Goal: Task Accomplishment & Management: Manage account settings

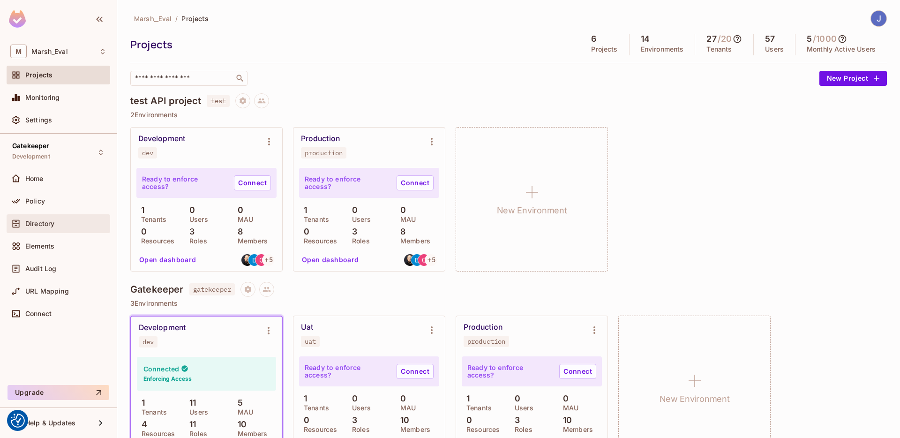
click at [45, 220] on span "Directory" at bounding box center [39, 224] width 29 height 8
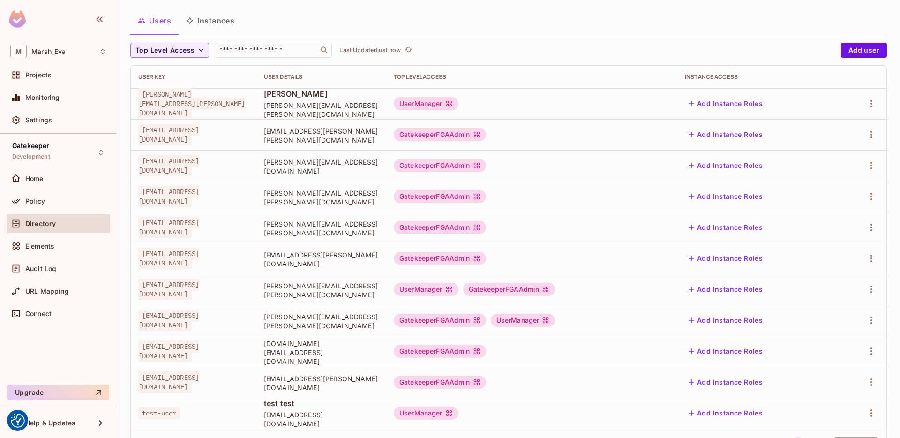
scroll to position [93, 0]
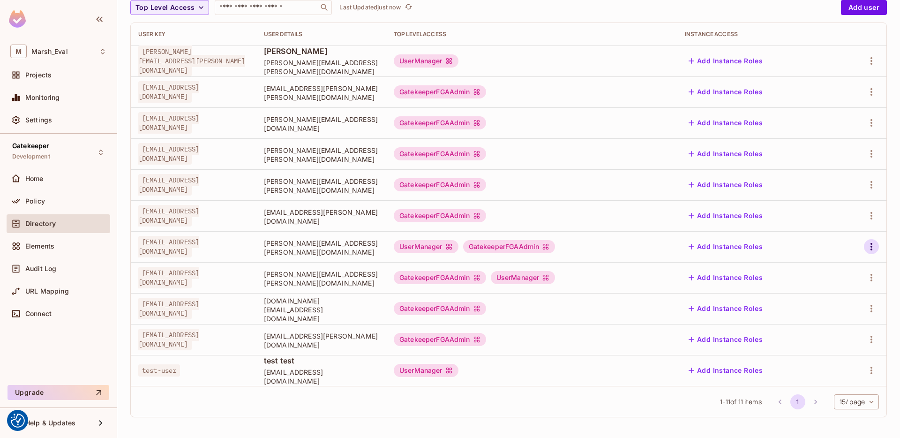
click at [866, 247] on icon "button" at bounding box center [871, 246] width 11 height 11
click at [831, 269] on li "Edit" at bounding box center [823, 268] width 83 height 21
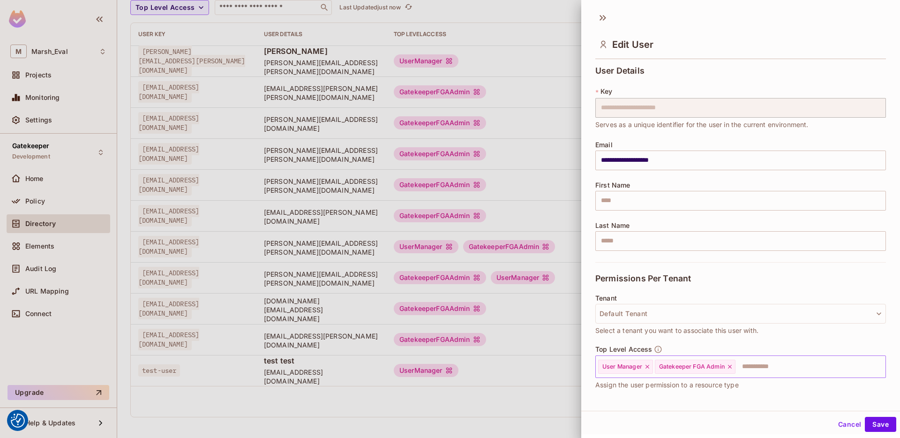
click at [648, 365] on icon at bounding box center [647, 366] width 7 height 7
click at [866, 422] on button "Save" at bounding box center [880, 424] width 31 height 15
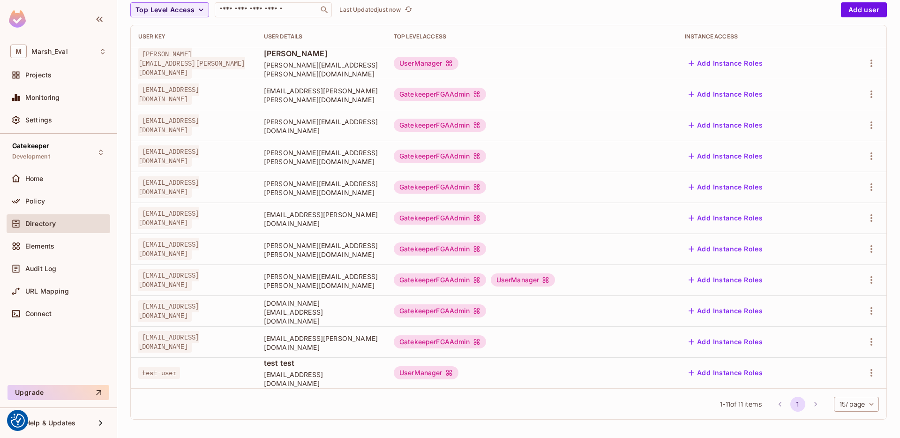
scroll to position [93, 0]
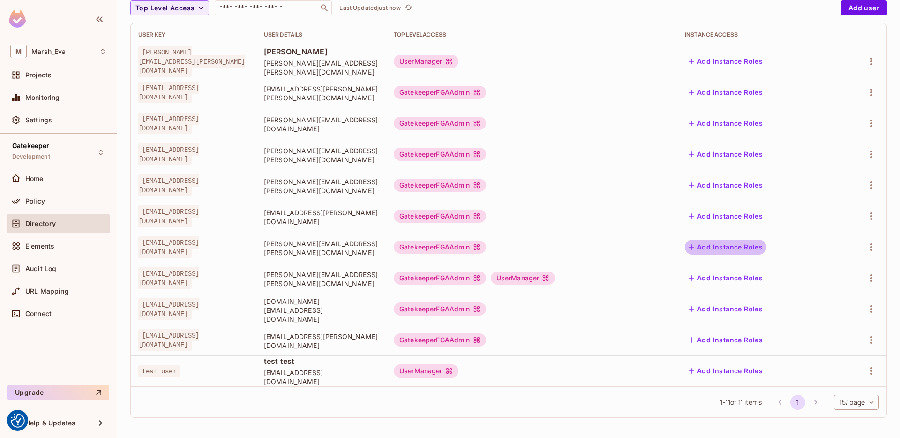
click at [760, 248] on button "Add Instance Roles" at bounding box center [726, 247] width 82 height 15
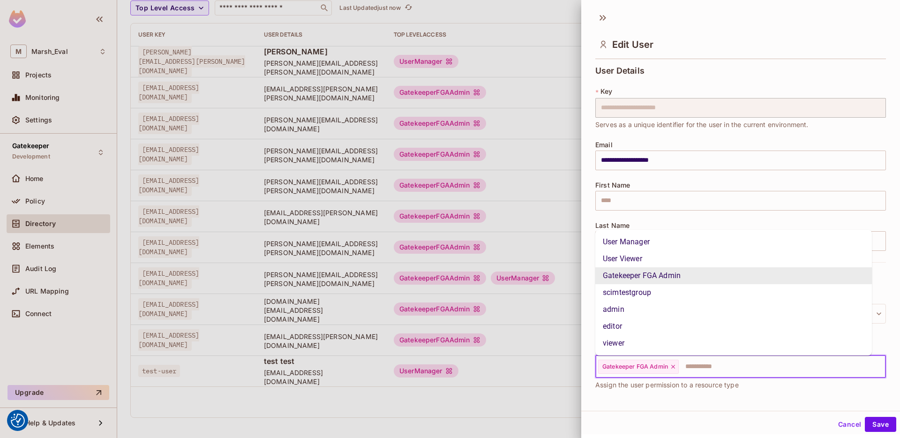
click at [706, 366] on input "text" at bounding box center [774, 366] width 188 height 19
click at [630, 244] on li "User Manager" at bounding box center [733, 241] width 277 height 17
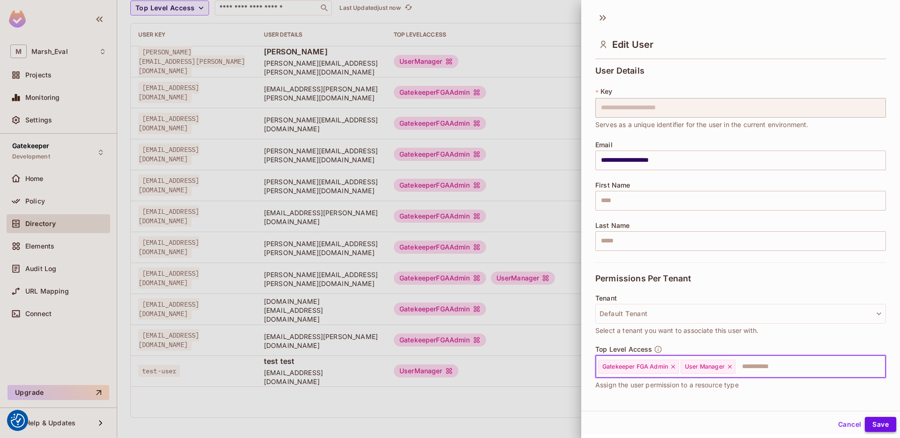
click at [872, 421] on button "Save" at bounding box center [880, 424] width 31 height 15
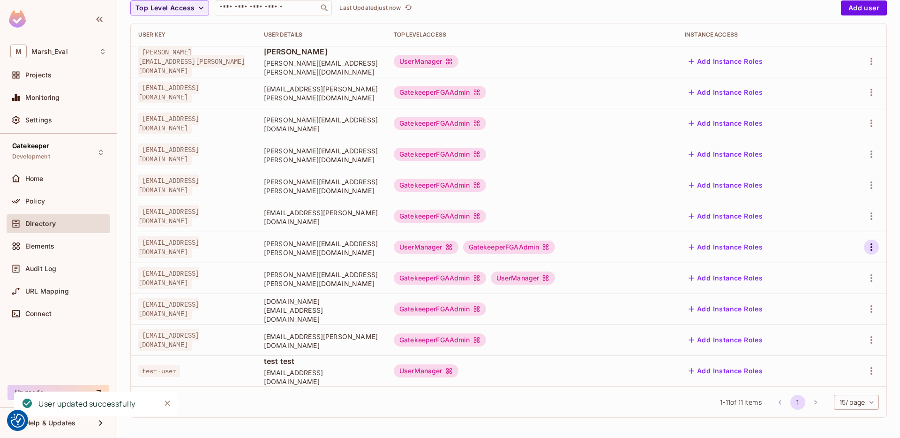
click at [866, 245] on icon "button" at bounding box center [871, 246] width 11 height 11
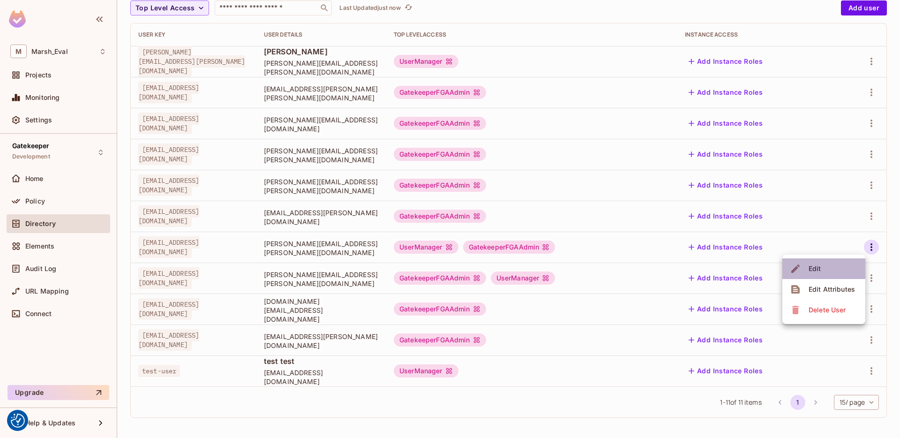
click at [811, 268] on div "Edit" at bounding box center [815, 268] width 13 height 9
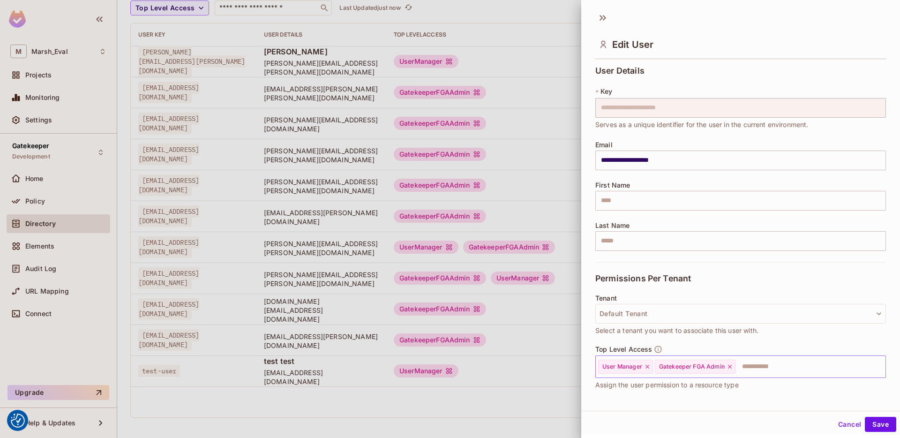
click at [732, 366] on icon at bounding box center [730, 367] width 4 height 4
click at [865, 418] on button "Save" at bounding box center [880, 424] width 31 height 15
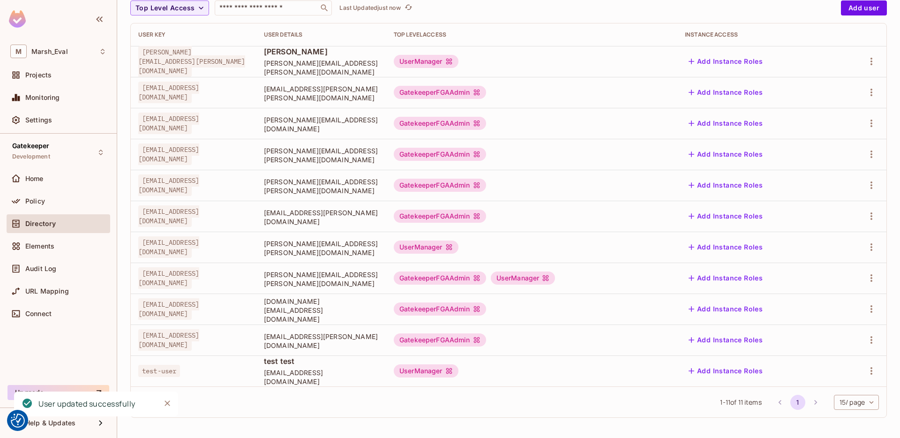
click at [379, 342] on span "[EMAIL_ADDRESS][PERSON_NAME][DOMAIN_NAME]" at bounding box center [321, 341] width 115 height 18
click at [866, 279] on icon "button" at bounding box center [871, 277] width 11 height 11
click at [810, 298] on div "Edit" at bounding box center [815, 299] width 13 height 9
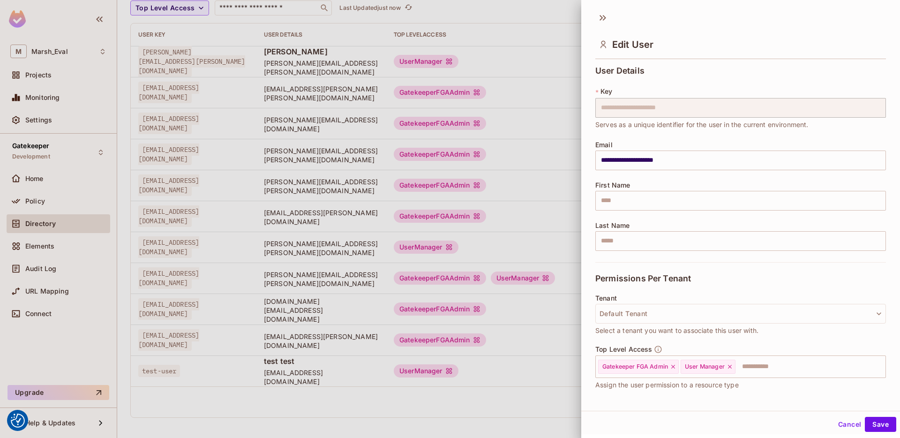
click at [580, 316] on div at bounding box center [450, 219] width 900 height 438
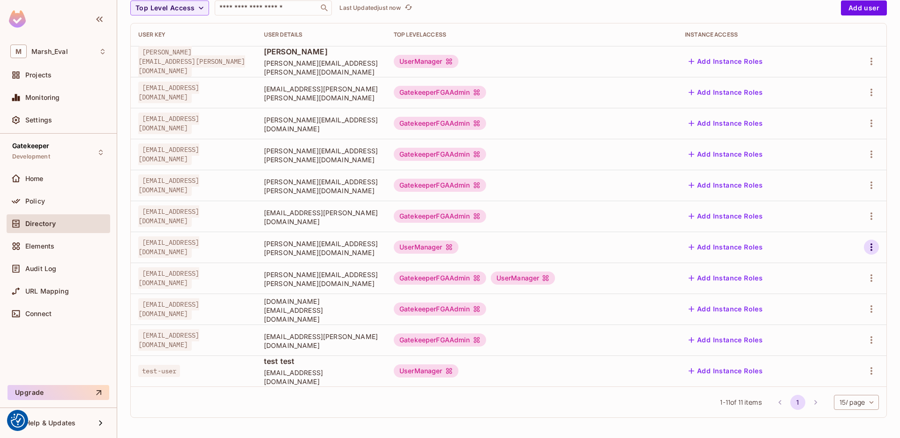
click at [866, 245] on icon "button" at bounding box center [871, 246] width 11 height 11
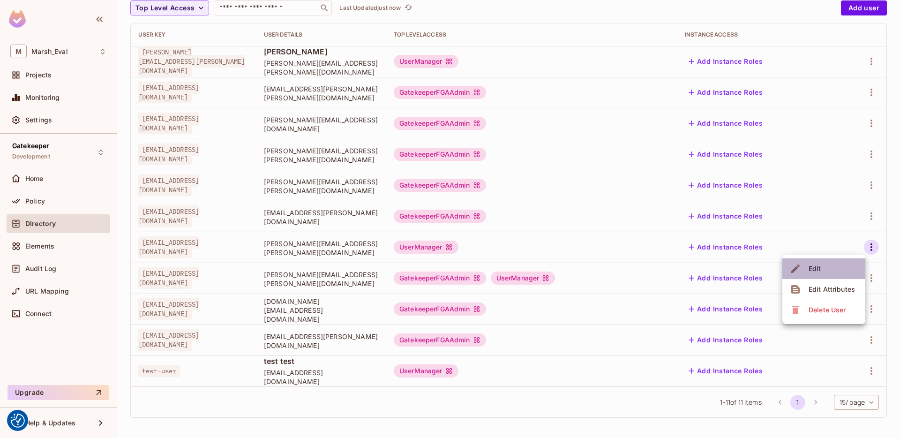
click at [814, 266] on div "Edit" at bounding box center [815, 268] width 13 height 9
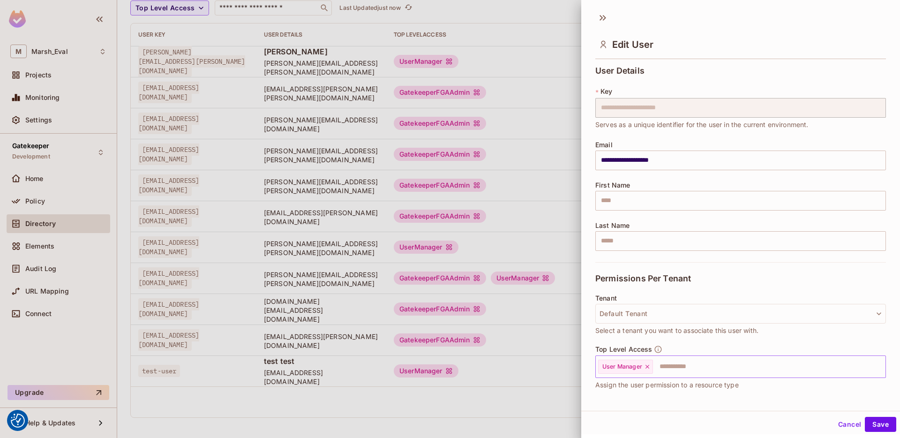
click at [648, 367] on icon at bounding box center [647, 366] width 7 height 7
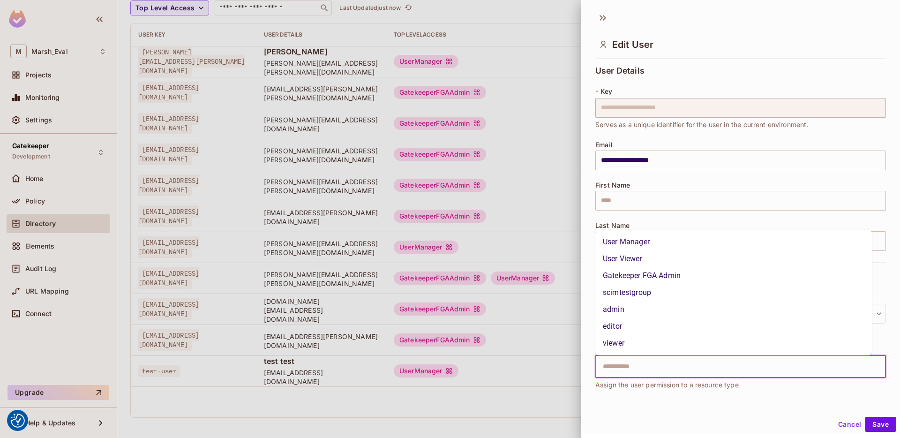
click at [646, 369] on input "text" at bounding box center [732, 366] width 270 height 19
click at [636, 273] on li "Gatekeeper FGA Admin" at bounding box center [733, 275] width 277 height 17
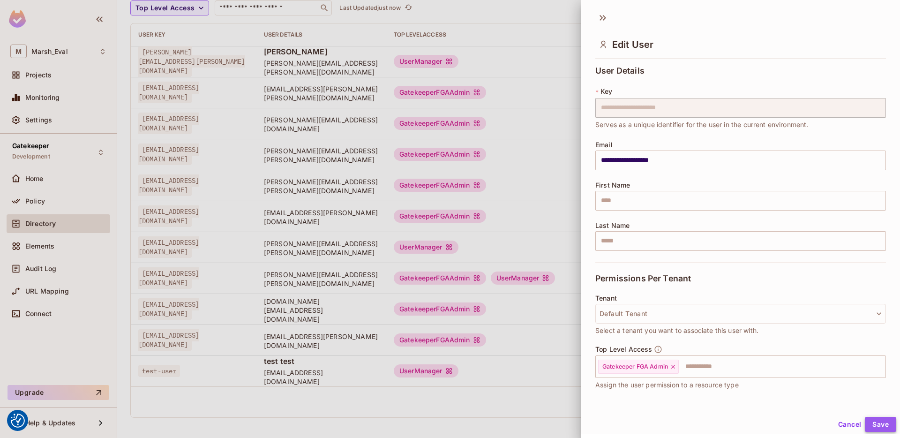
click at [874, 423] on button "Save" at bounding box center [880, 424] width 31 height 15
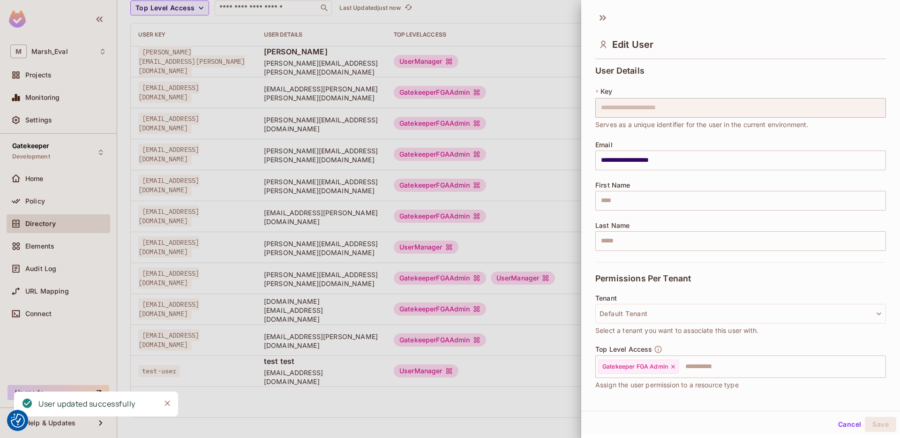
click at [555, 403] on div at bounding box center [450, 219] width 900 height 438
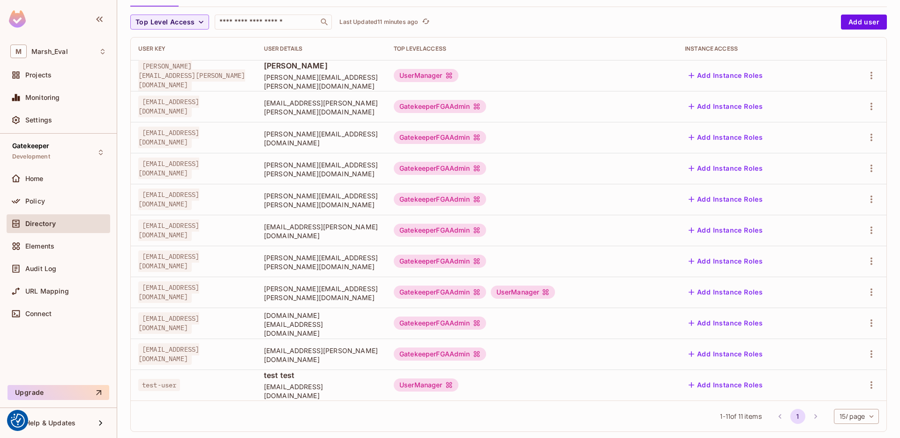
scroll to position [72, 0]
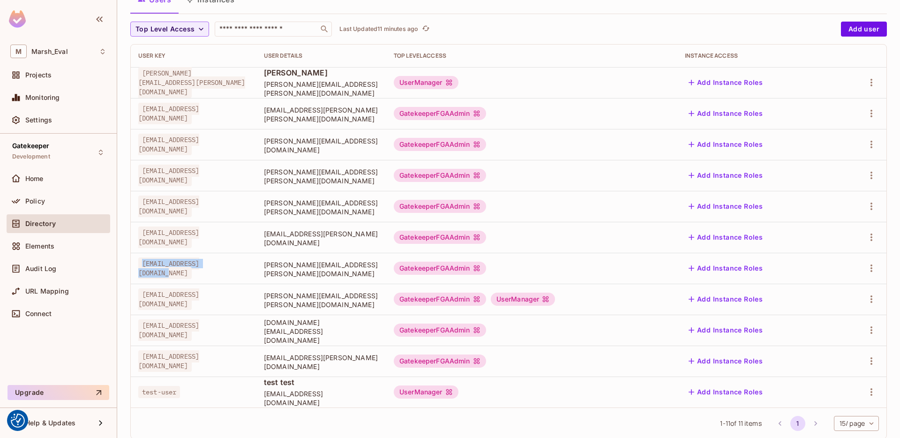
drag, startPoint x: 142, startPoint y: 270, endPoint x: 258, endPoint y: 269, distance: 115.8
click at [249, 269] on div "[EMAIL_ADDRESS][DOMAIN_NAME]" at bounding box center [193, 268] width 111 height 19
click at [256, 274] on td "[EMAIL_ADDRESS][DOMAIN_NAME]" at bounding box center [194, 268] width 126 height 31
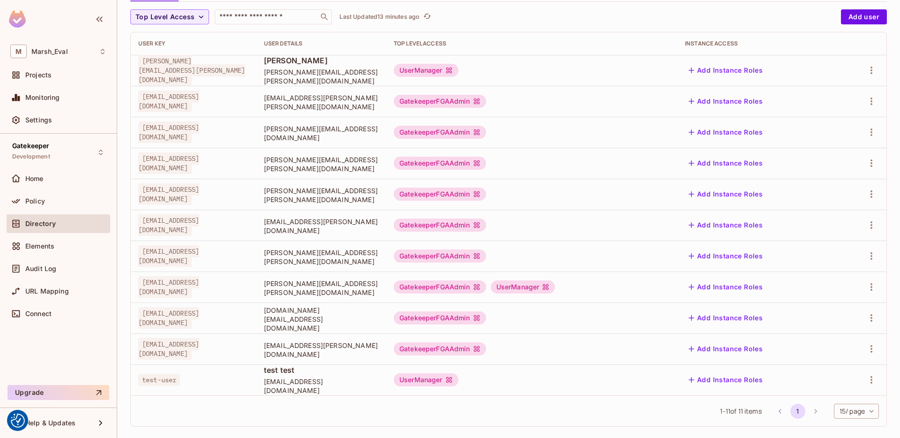
scroll to position [82, 0]
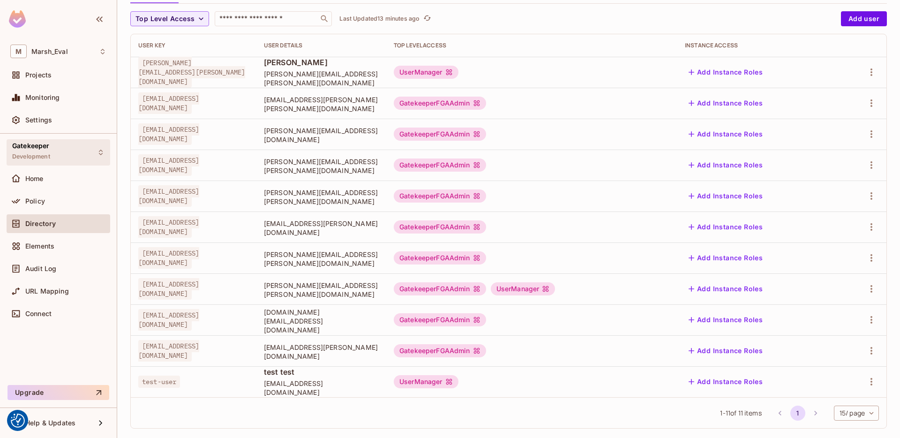
click at [31, 164] on div "Gatekeeper Development" at bounding box center [59, 152] width 104 height 26
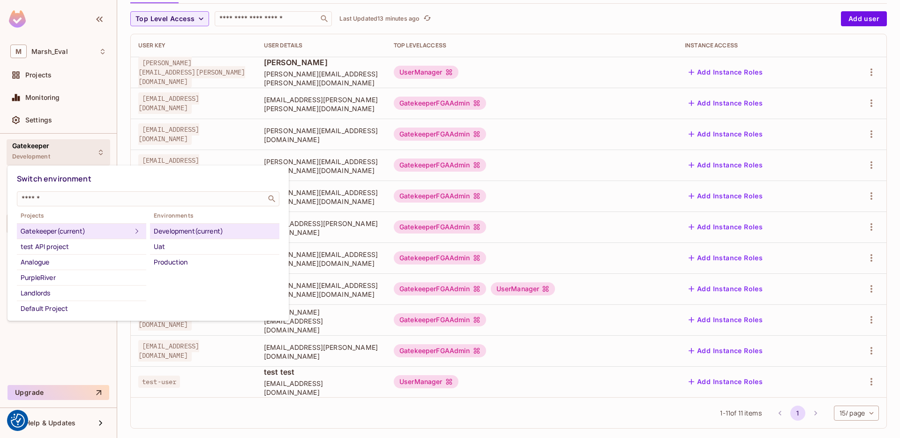
click at [304, 127] on div at bounding box center [450, 219] width 900 height 438
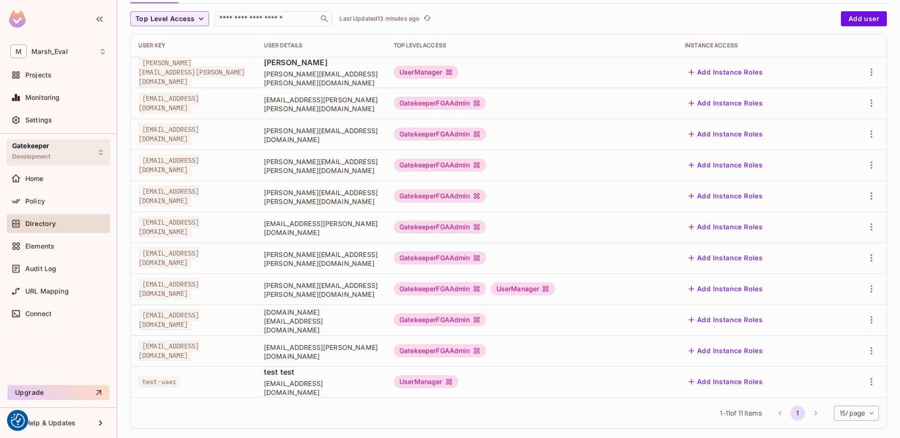
click at [53, 156] on div "Gatekeeper Development" at bounding box center [59, 152] width 104 height 26
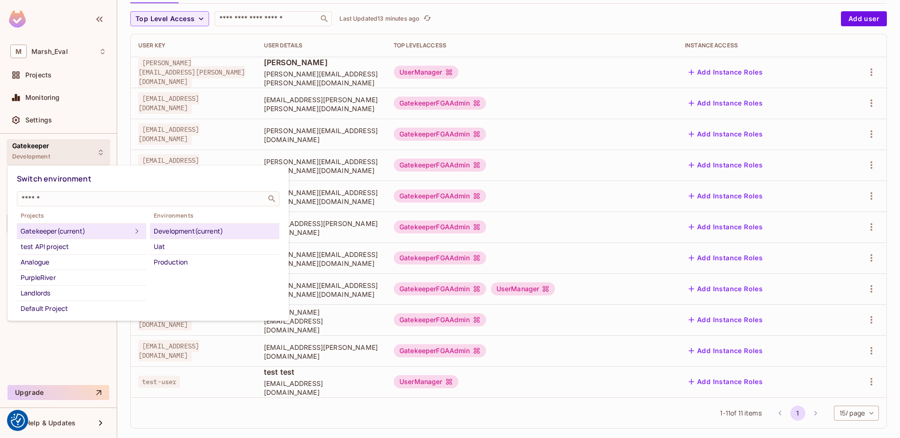
click at [163, 119] on div at bounding box center [450, 219] width 900 height 438
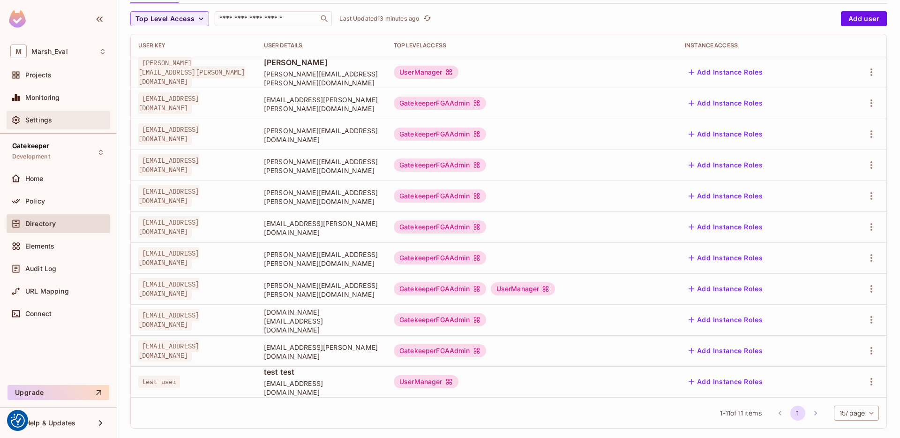
click at [49, 123] on span "Settings" at bounding box center [38, 120] width 27 height 8
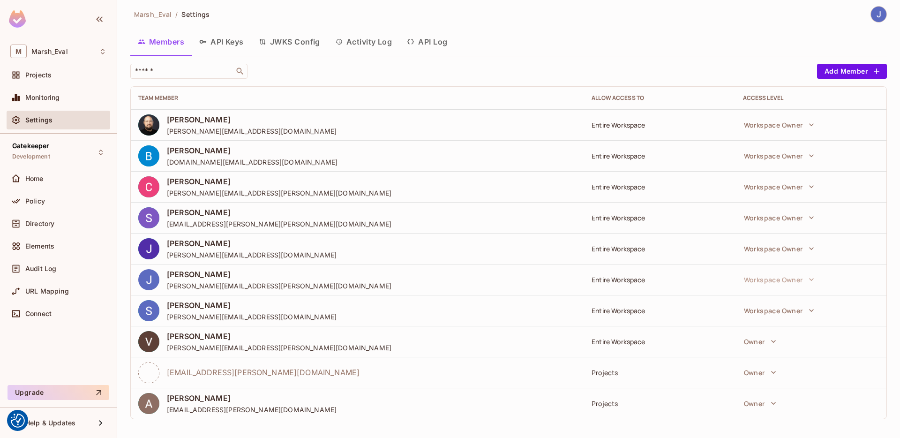
scroll to position [6, 0]
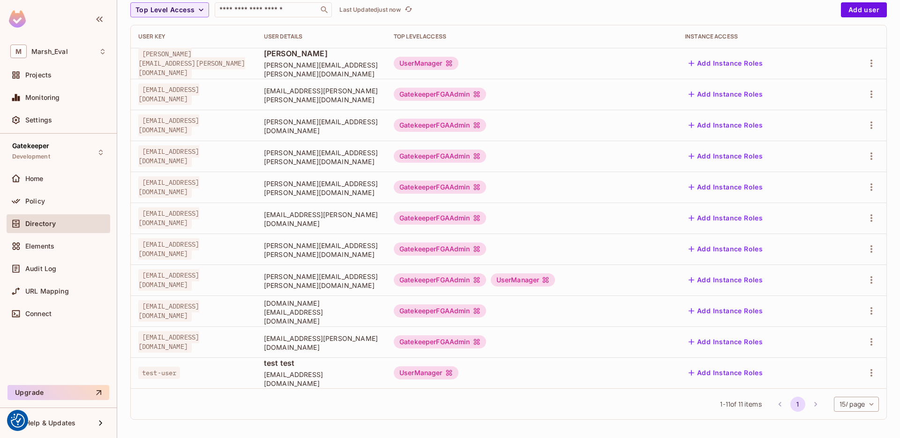
scroll to position [93, 0]
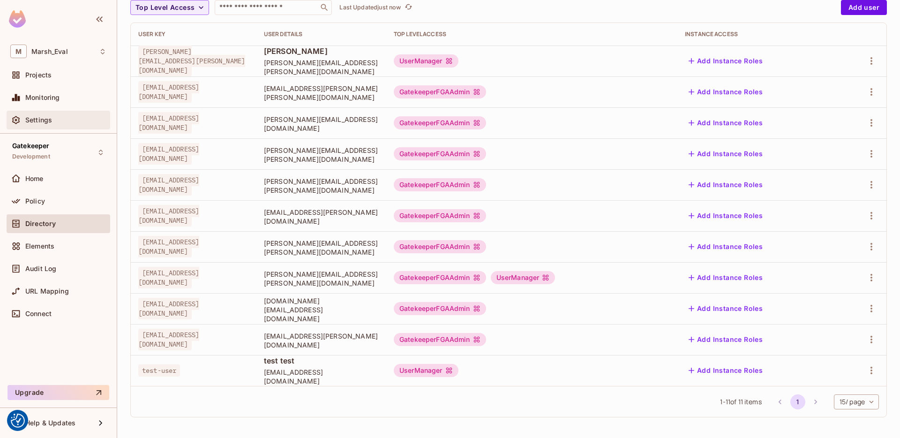
click at [53, 126] on div "Settings" at bounding box center [59, 120] width 104 height 19
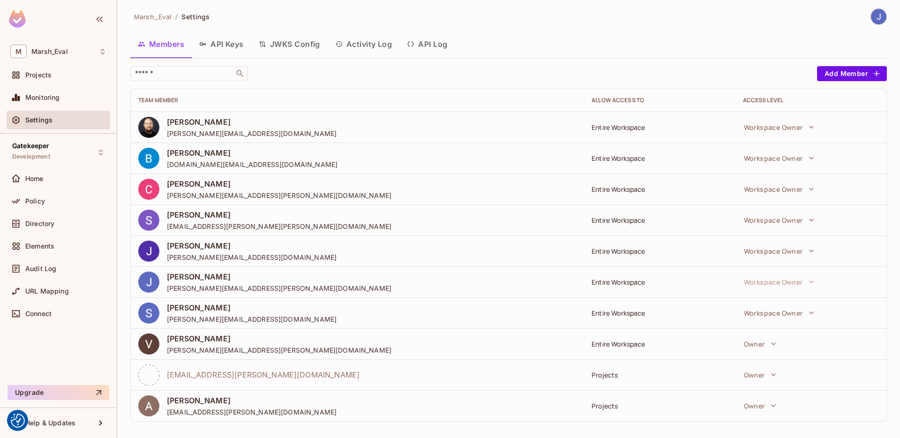
scroll to position [4, 0]
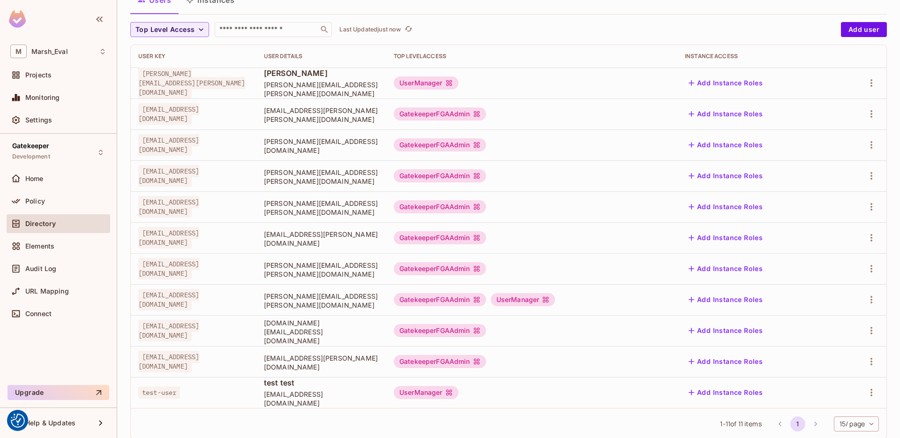
scroll to position [69, 0]
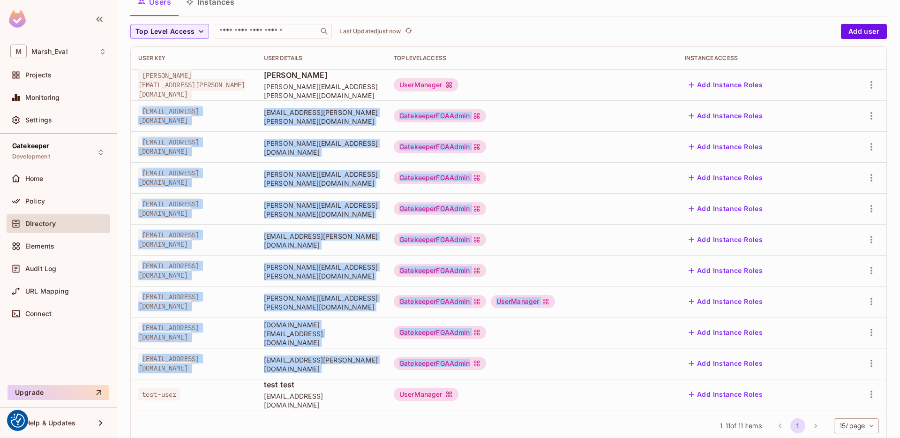
drag, startPoint x: 147, startPoint y: 128, endPoint x: 593, endPoint y: 368, distance: 506.3
click at [593, 368] on tbody "[PERSON_NAME][EMAIL_ADDRESS][PERSON_NAME][DOMAIN_NAME] [PERSON_NAME] [PERSON_NA…" at bounding box center [509, 239] width 756 height 340
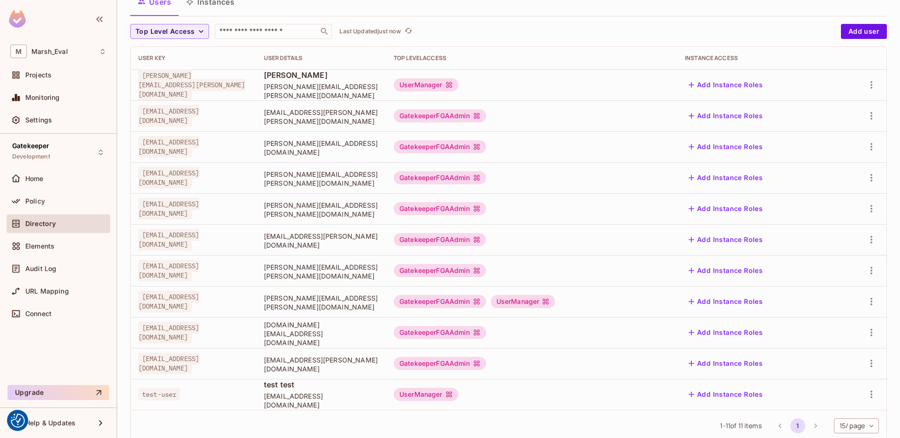
drag, startPoint x: 593, startPoint y: 368, endPoint x: 568, endPoint y: 368, distance: 24.8
click at [592, 368] on div "GatekeeperFGAAdmin" at bounding box center [532, 363] width 276 height 13
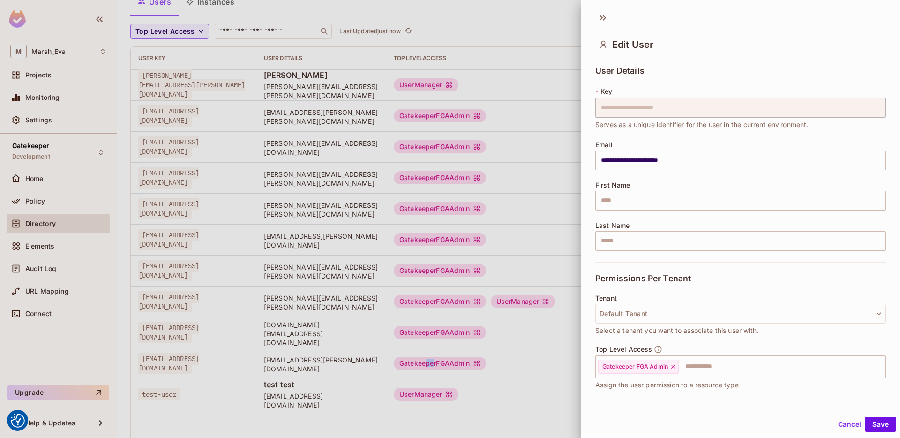
drag, startPoint x: 496, startPoint y: 362, endPoint x: 523, endPoint y: 361, distance: 26.3
click at [523, 361] on body "We use cookies to enhance your browsing experience, serve personalized ads or c…" at bounding box center [450, 219] width 900 height 438
click at [526, 363] on div at bounding box center [450, 219] width 900 height 438
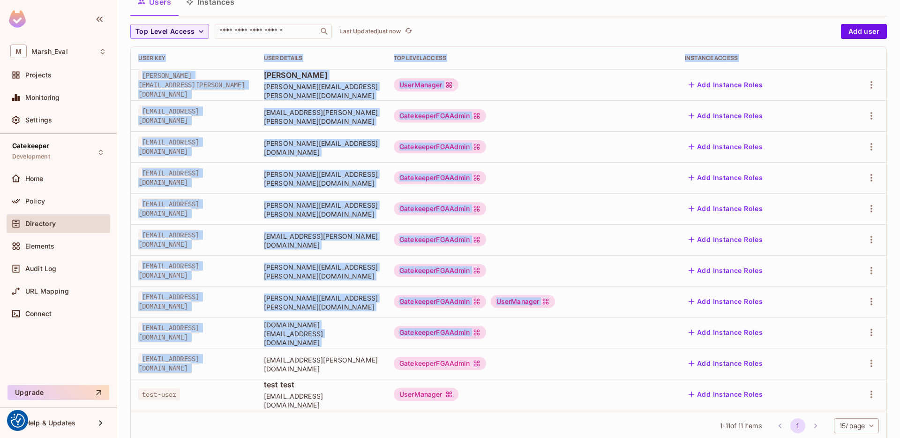
drag, startPoint x: 127, startPoint y: 115, endPoint x: 375, endPoint y: 352, distance: 342.8
click at [374, 352] on div "Marsh_Eval / Gatekeeper : Development / User Management Default Tenant Settings…" at bounding box center [508, 219] width 783 height 438
click at [375, 353] on td "[EMAIL_ADDRESS][PERSON_NAME][DOMAIN_NAME]" at bounding box center [321, 363] width 130 height 31
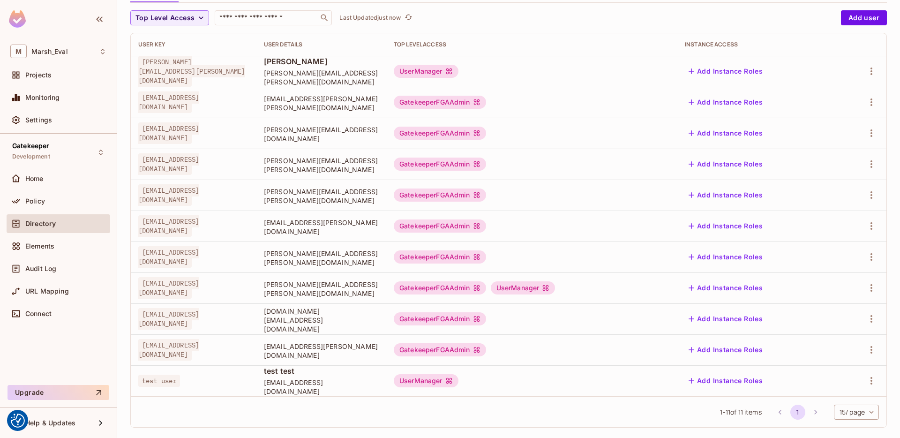
scroll to position [81, 0]
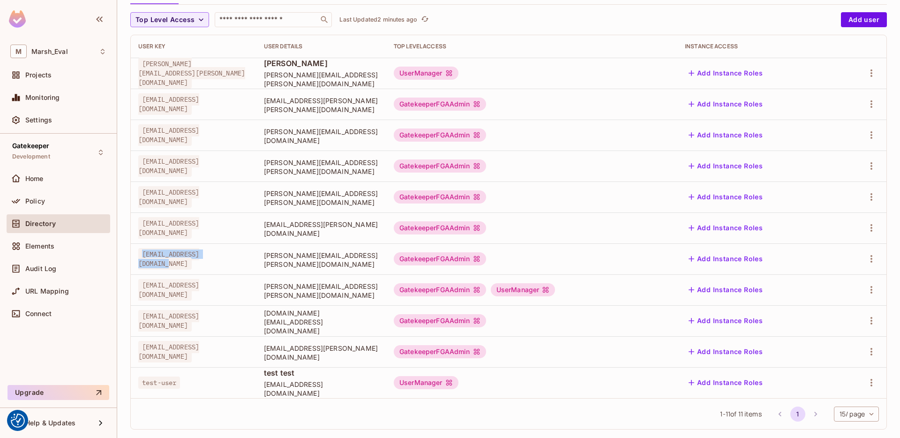
drag, startPoint x: 143, startPoint y: 259, endPoint x: 238, endPoint y: 261, distance: 95.2
click at [199, 261] on span "[EMAIL_ADDRESS][DOMAIN_NAME]" at bounding box center [168, 259] width 61 height 22
click at [245, 270] on td "[EMAIL_ADDRESS][DOMAIN_NAME]" at bounding box center [194, 258] width 126 height 31
drag, startPoint x: 154, startPoint y: 259, endPoint x: 318, endPoint y: 269, distance: 163.9
click at [256, 264] on td "[EMAIL_ADDRESS][DOMAIN_NAME]" at bounding box center [194, 258] width 126 height 31
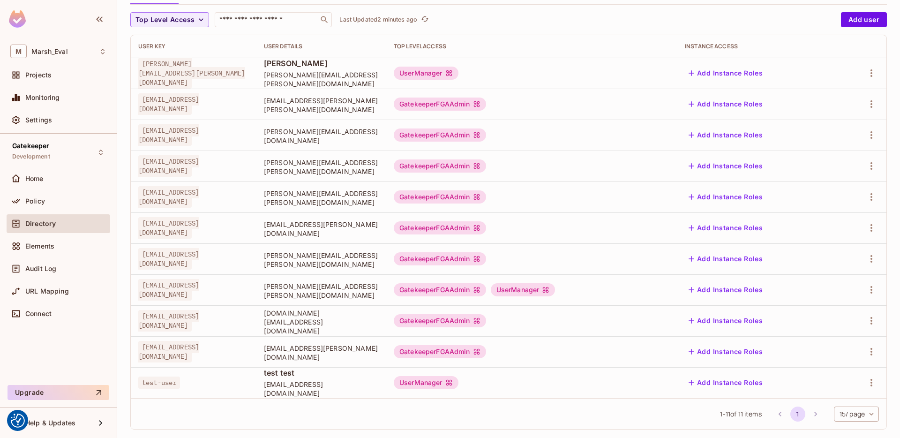
click at [386, 270] on td "[PERSON_NAME][EMAIL_ADDRESS][PERSON_NAME][DOMAIN_NAME]" at bounding box center [321, 258] width 130 height 31
click at [748, 257] on button "Add Instance Roles" at bounding box center [726, 258] width 82 height 15
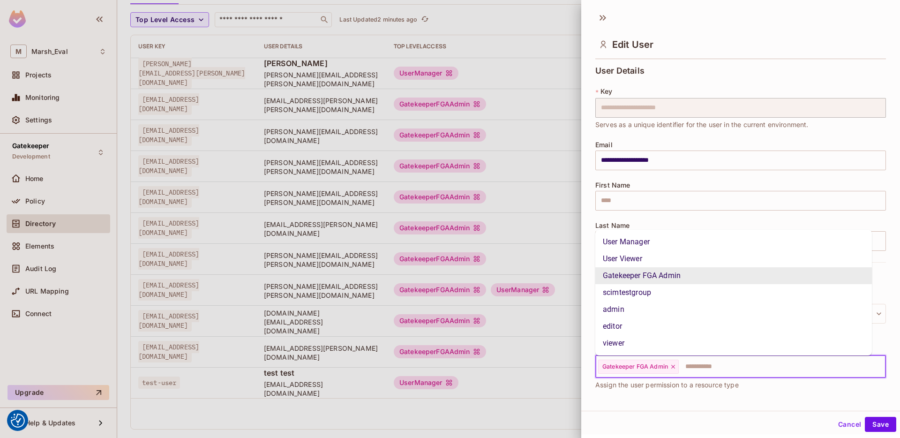
click at [708, 374] on input "text" at bounding box center [774, 366] width 188 height 19
click at [626, 244] on li "User Manager" at bounding box center [733, 241] width 277 height 17
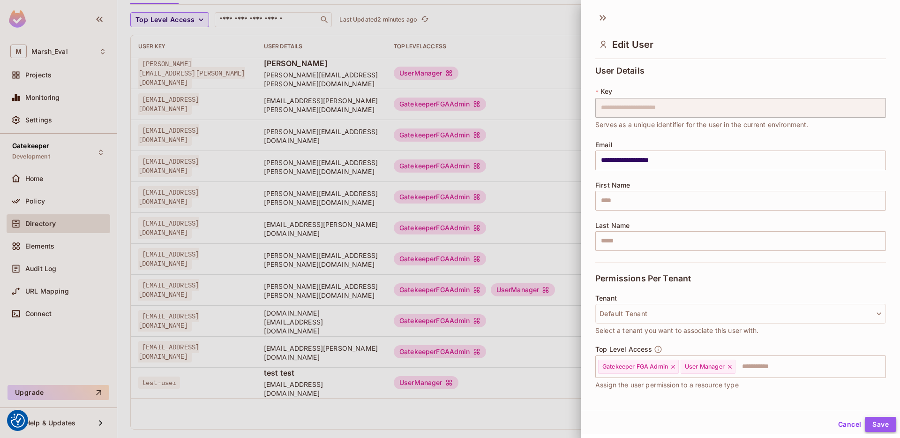
click at [869, 428] on button "Save" at bounding box center [880, 424] width 31 height 15
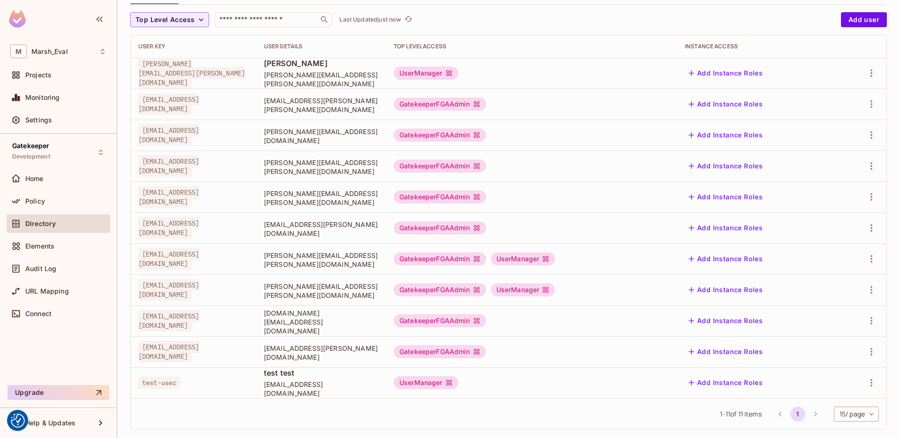
click at [614, 185] on td "GatekeeperFGAAdmin" at bounding box center [531, 196] width 291 height 31
click at [627, 187] on td "GatekeeperFGAAdmin" at bounding box center [531, 196] width 291 height 31
click at [593, 218] on td "GatekeeperFGAAdmin" at bounding box center [531, 227] width 291 height 31
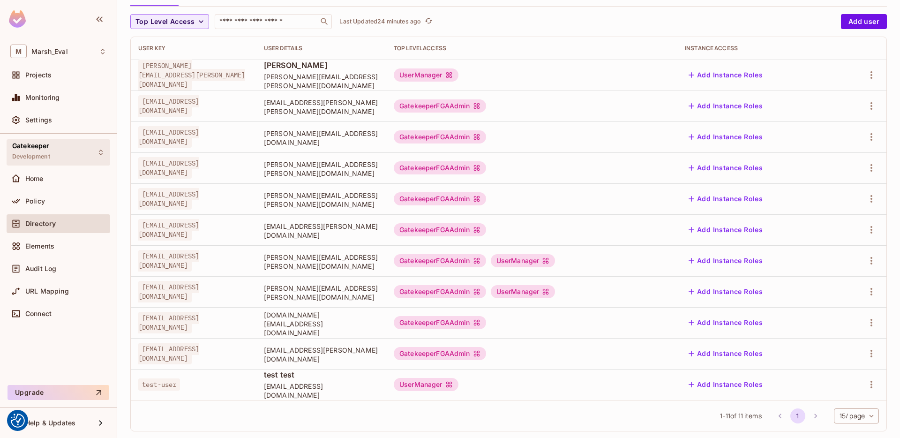
click at [34, 162] on div "Gatekeeper Development" at bounding box center [31, 152] width 38 height 20
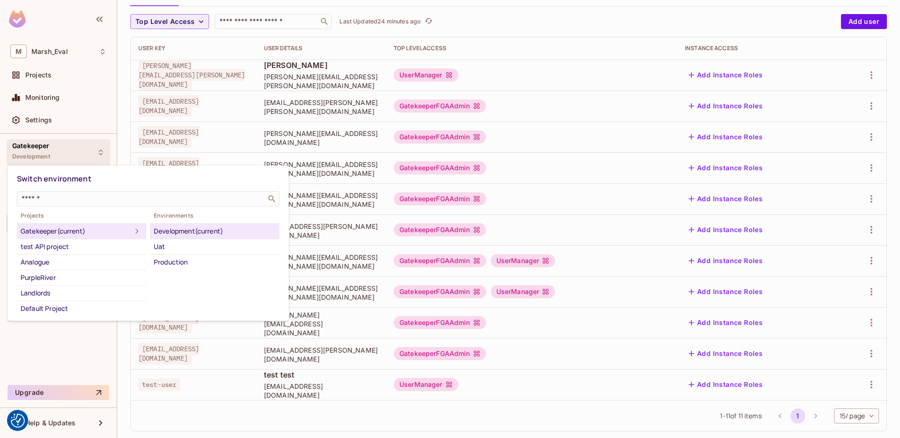
click at [182, 233] on div "Development (current)" at bounding box center [215, 230] width 122 height 11
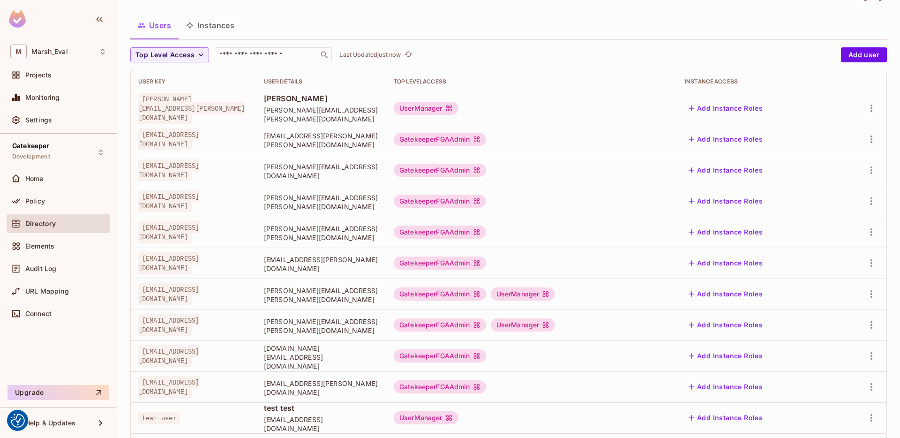
scroll to position [0, 0]
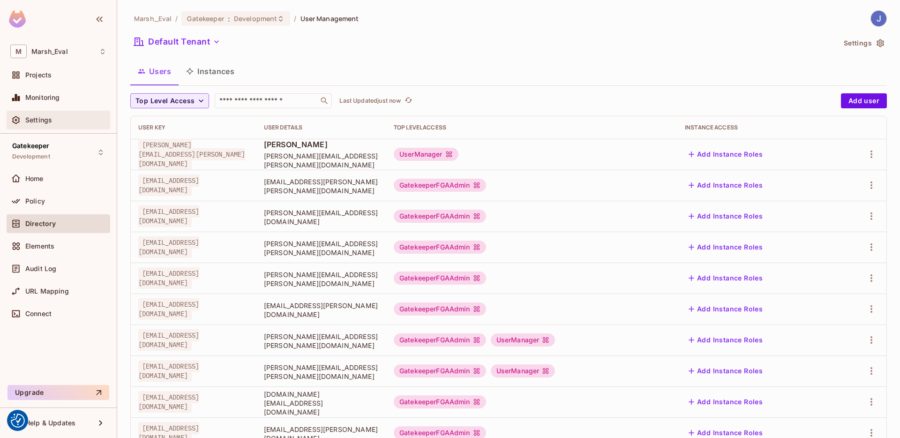
click at [67, 127] on div "Settings" at bounding box center [59, 120] width 104 height 19
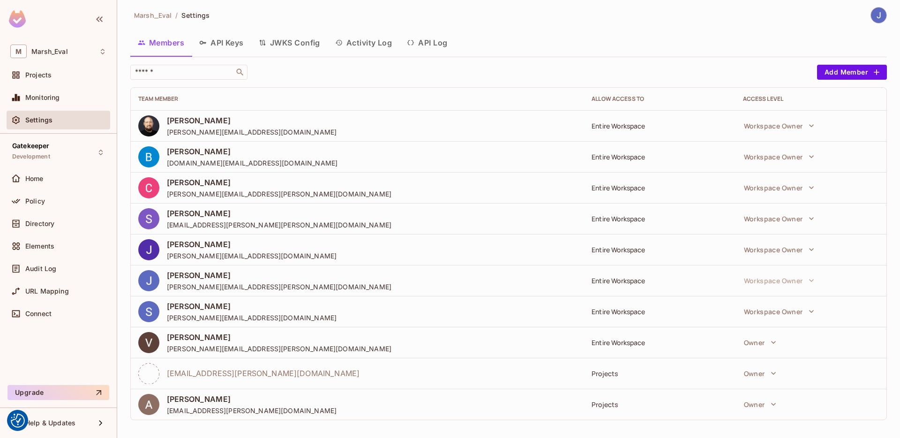
scroll to position [6, 0]
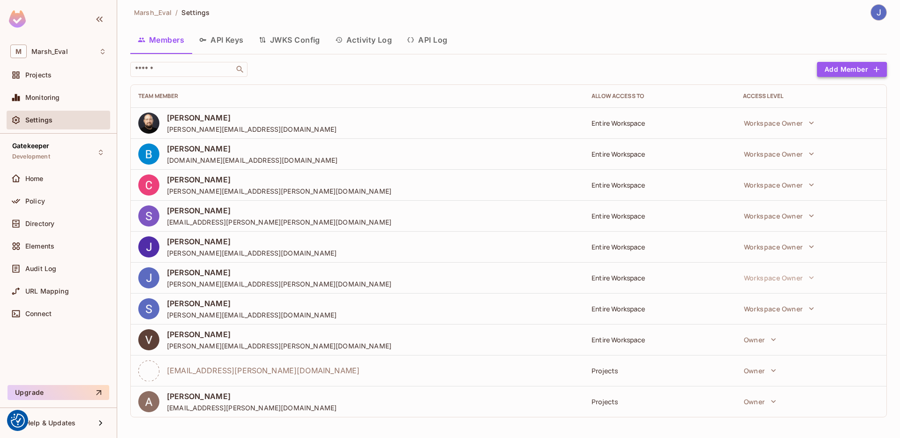
click at [831, 72] on button "Add Member" at bounding box center [852, 69] width 70 height 15
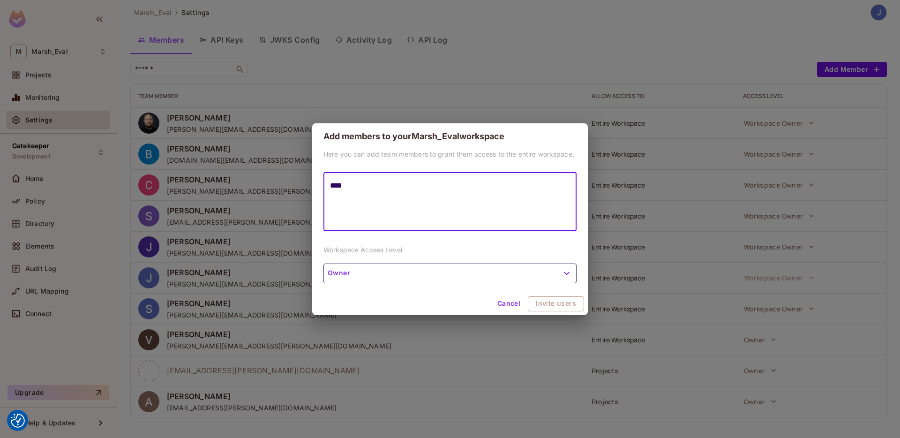
type textarea "****"
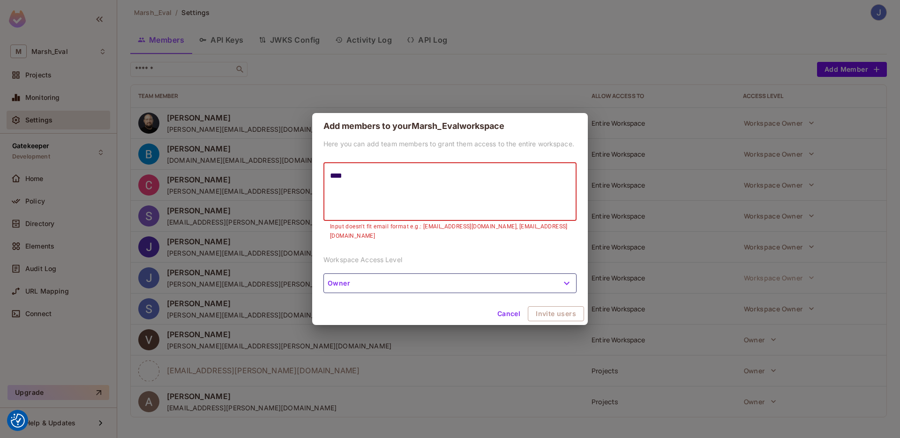
click at [408, 178] on textarea "****" at bounding box center [450, 191] width 240 height 43
paste textarea "**********"
type textarea "**********"
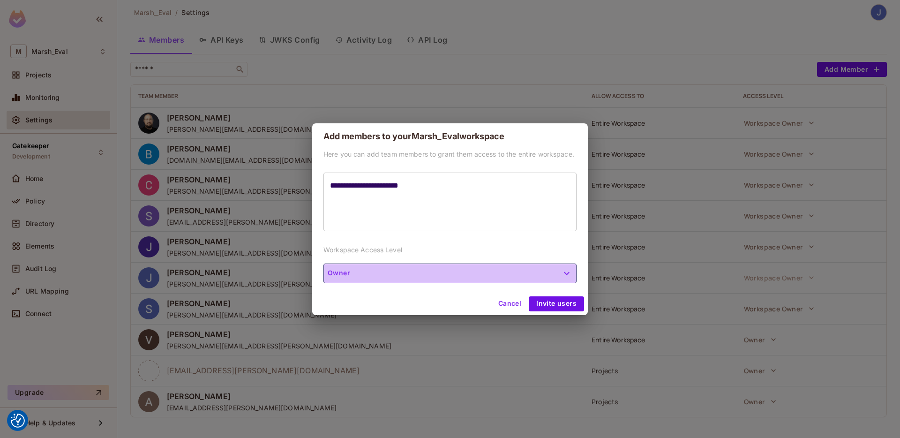
click at [417, 280] on button "Owner" at bounding box center [449, 273] width 253 height 20
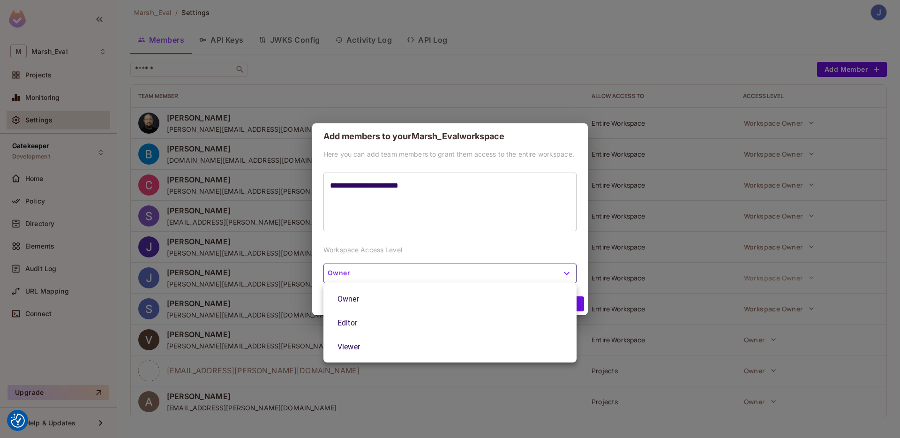
click at [435, 235] on div at bounding box center [450, 219] width 900 height 438
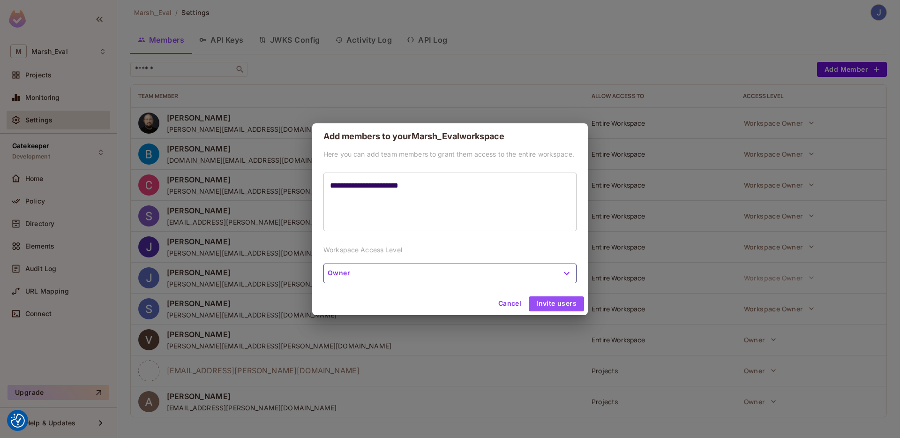
click at [554, 304] on button "Invite users" at bounding box center [556, 303] width 55 height 15
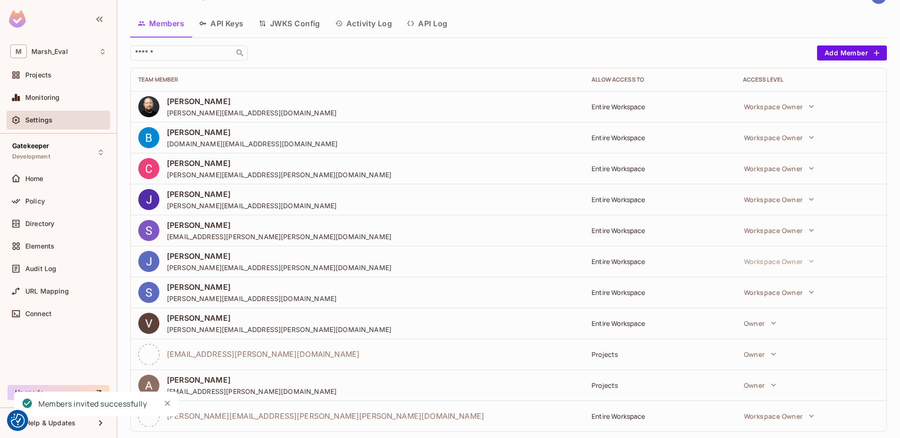
scroll to position [37, 0]
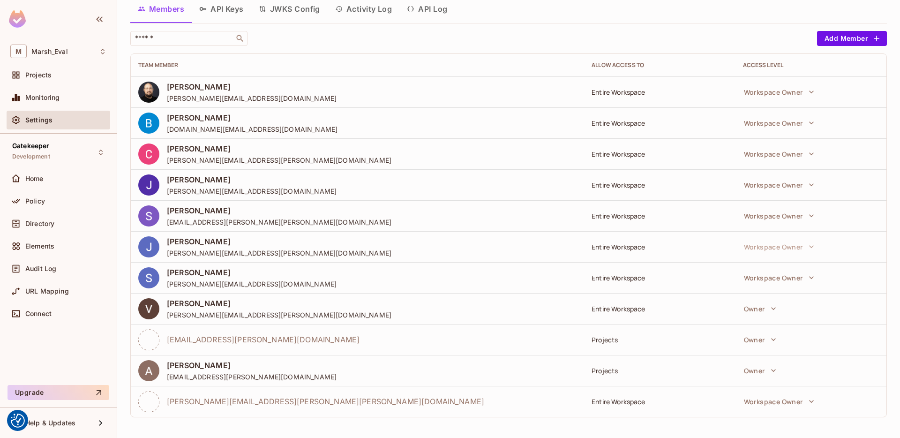
click at [184, 398] on span "[PERSON_NAME][EMAIL_ADDRESS][PERSON_NAME][PERSON_NAME][DOMAIN_NAME]" at bounding box center [325, 401] width 317 height 10
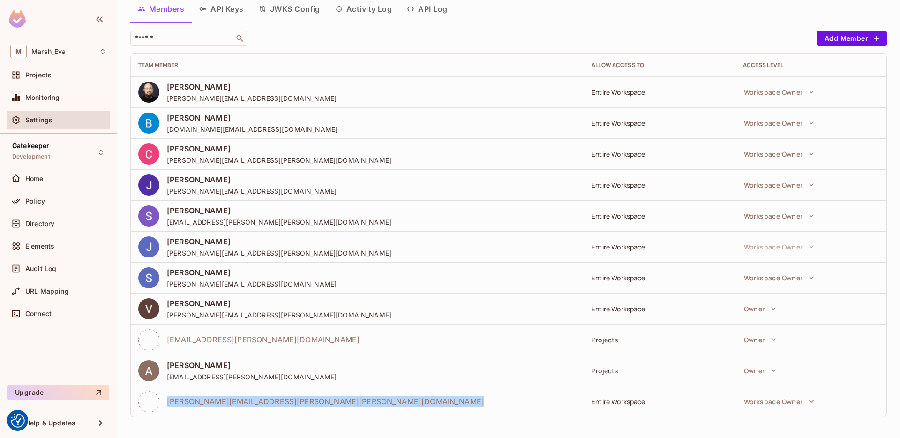
click at [184, 398] on span "[PERSON_NAME][EMAIL_ADDRESS][PERSON_NAME][PERSON_NAME][DOMAIN_NAME]" at bounding box center [325, 401] width 317 height 10
copy span "[PERSON_NAME][EMAIL_ADDRESS][PERSON_NAME][PERSON_NAME][DOMAIN_NAME]"
